Goal: Task Accomplishment & Management: Manage account settings

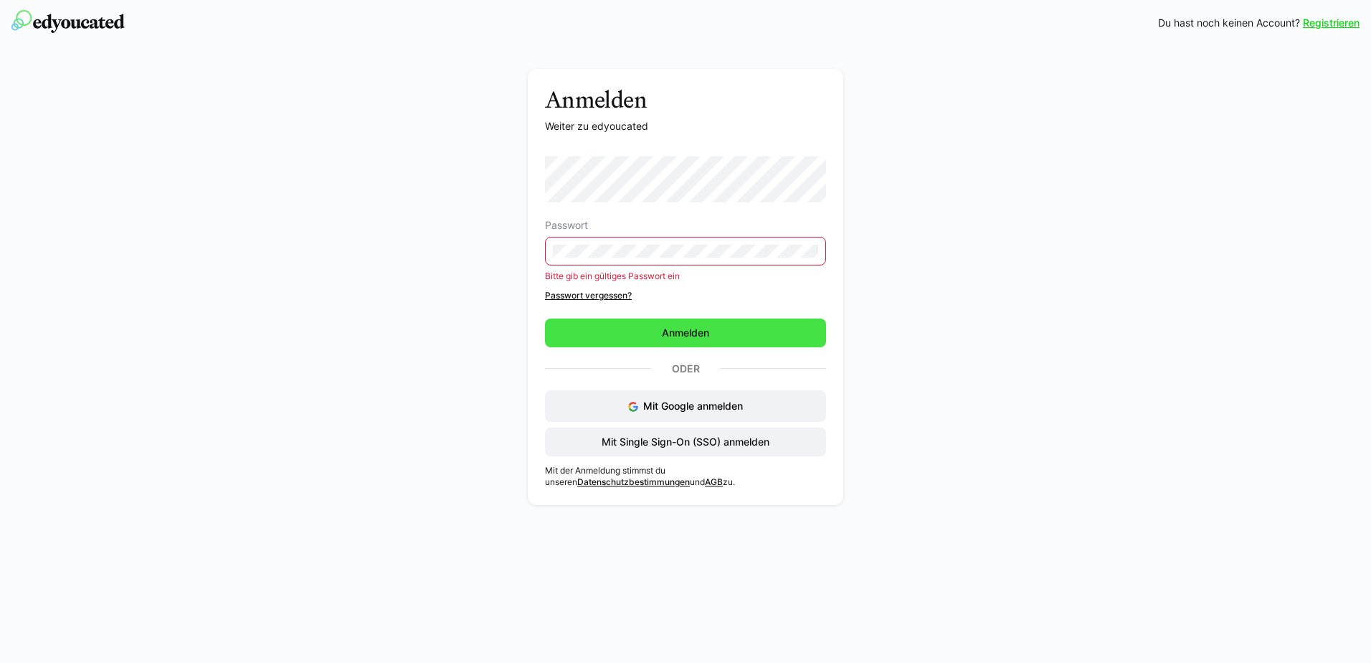
click at [691, 333] on span "Anmelden" at bounding box center [686, 333] width 52 height 14
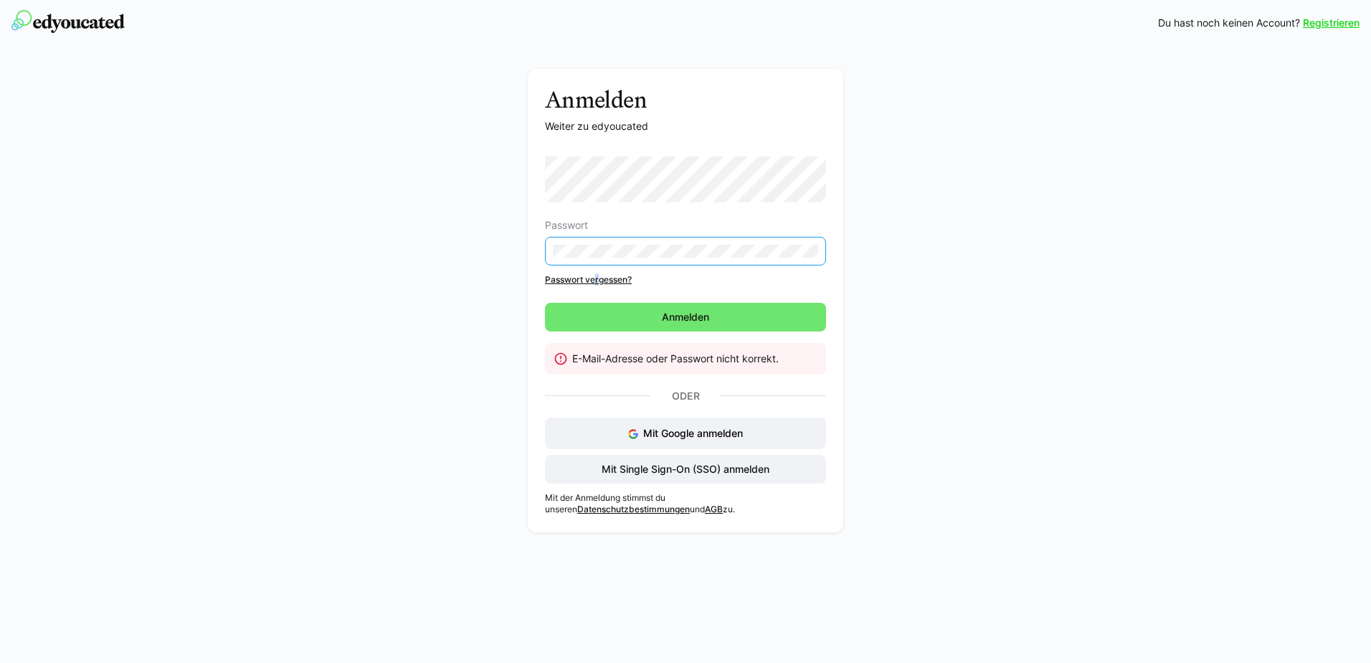
click at [597, 270] on div "Passwort Passwort vergessen?" at bounding box center [685, 220] width 281 height 129
click at [597, 272] on div "Passwort Passwort vergessen?" at bounding box center [685, 220] width 281 height 129
click at [597, 278] on link "Passwort vergessen?" at bounding box center [685, 279] width 281 height 11
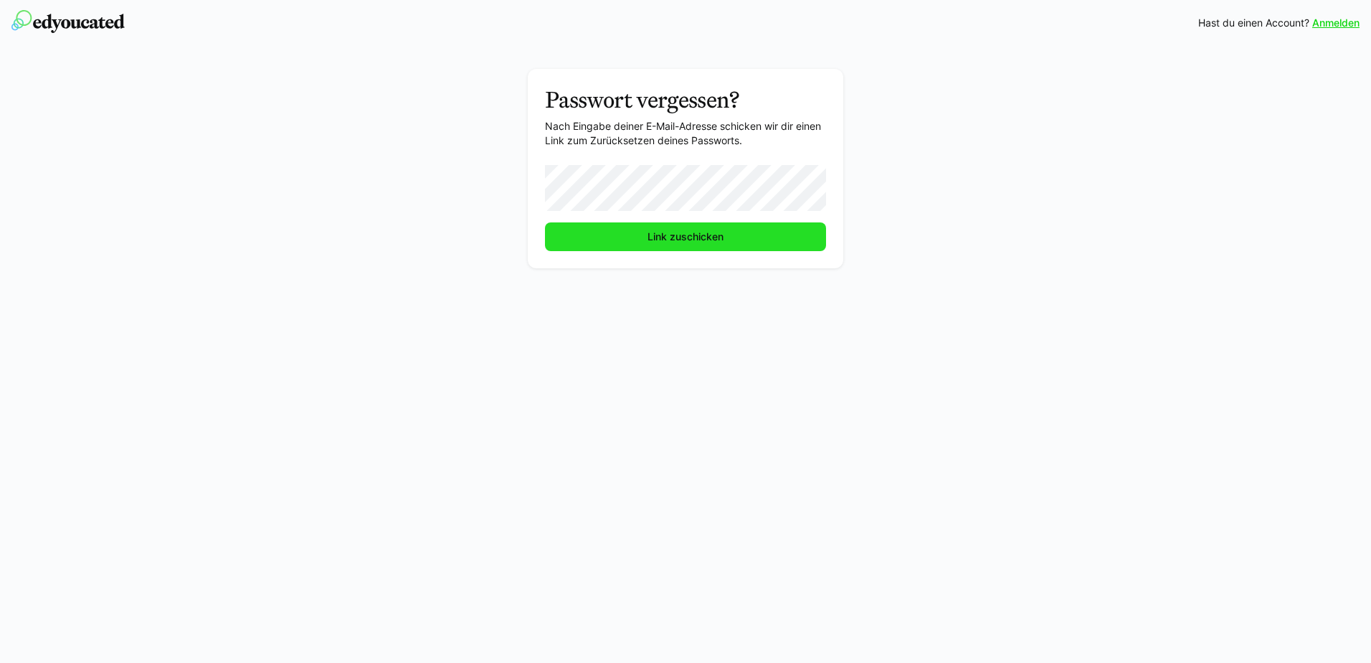
click at [647, 247] on span "Link zuschicken" at bounding box center [685, 236] width 281 height 29
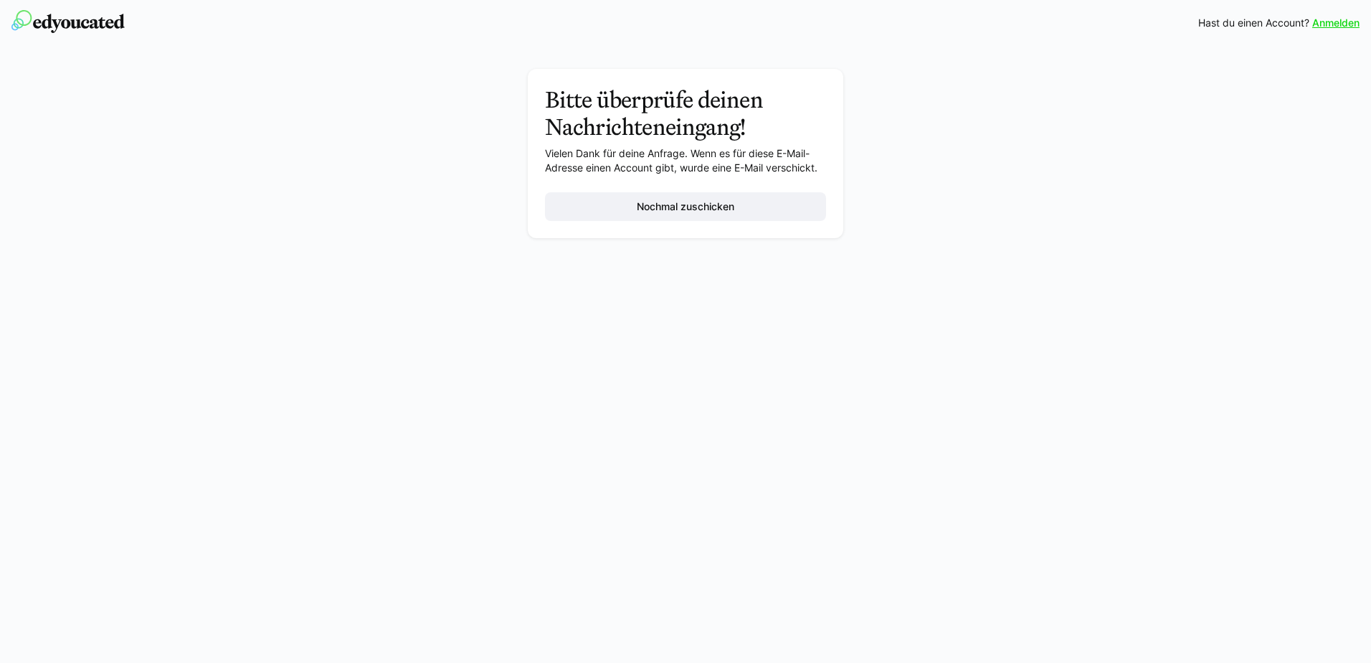
click at [650, 239] on div "Bitte überprüfe deinen Nachrichteneingang! Vielen Dank für deine Anfrage. Wenn …" at bounding box center [686, 157] width 808 height 176
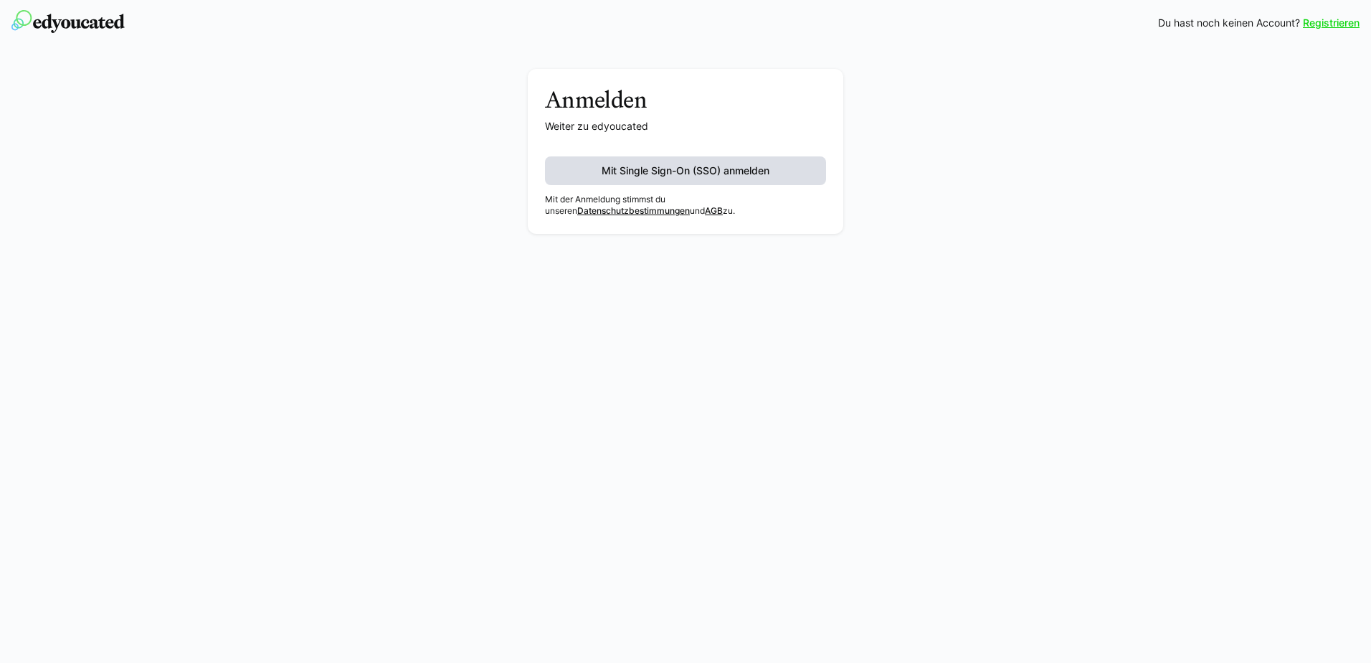
click at [729, 174] on span "Mit Single Sign-On (SSO) anmelden" at bounding box center [685, 170] width 172 height 14
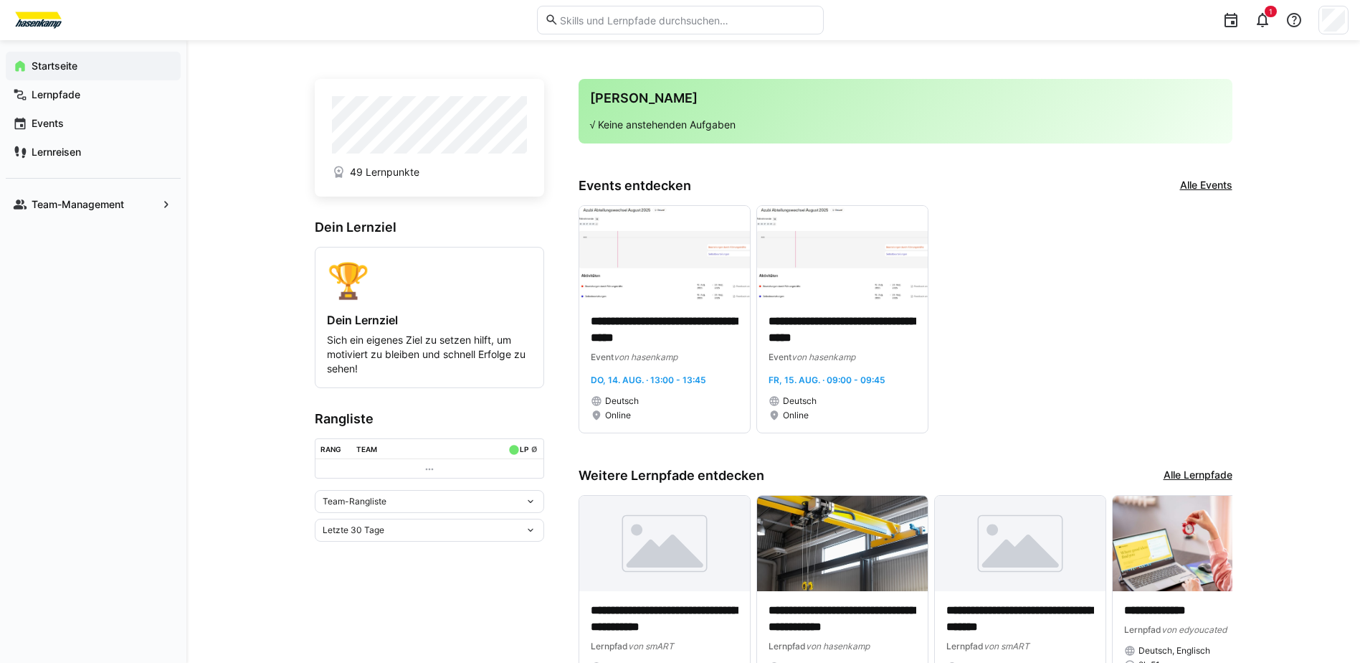
click at [1327, 5] on div "1" at bounding box center [1092, 20] width 516 height 40
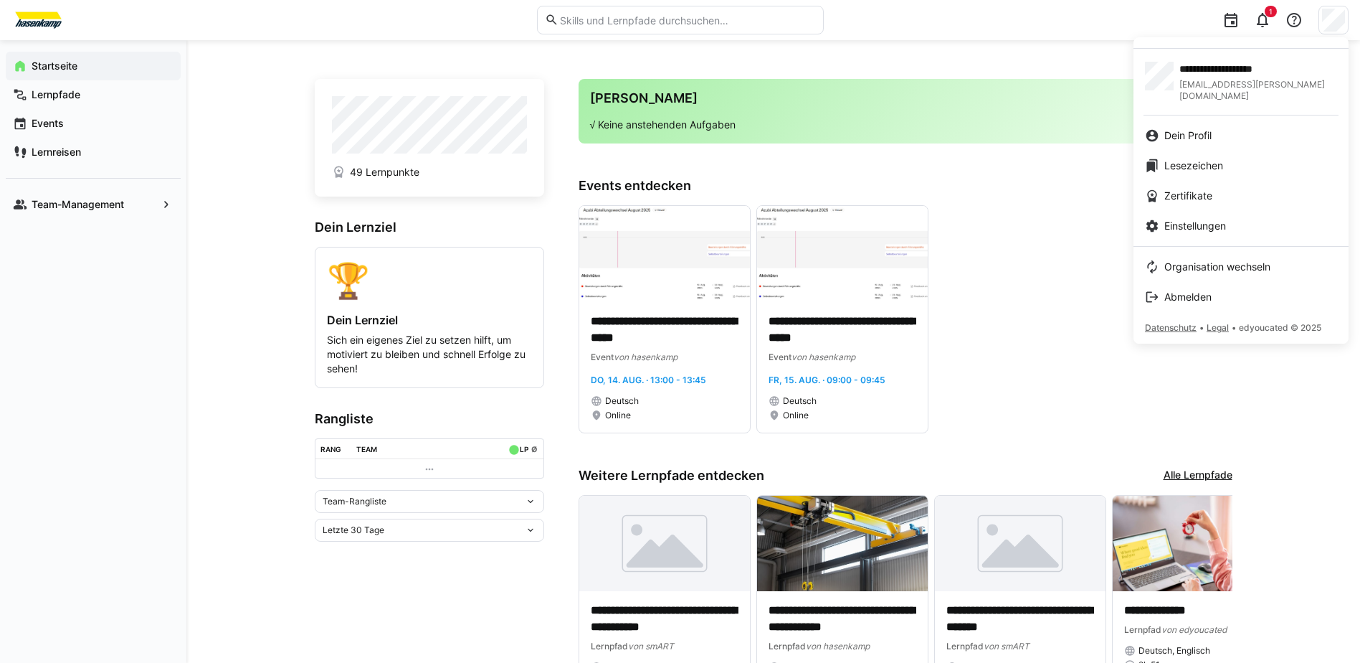
drag, startPoint x: 1193, startPoint y: 291, endPoint x: 1176, endPoint y: 276, distance: 22.3
click at [1193, 291] on span "Abmelden" at bounding box center [1188, 297] width 47 height 14
